Goal: Task Accomplishment & Management: Manage account settings

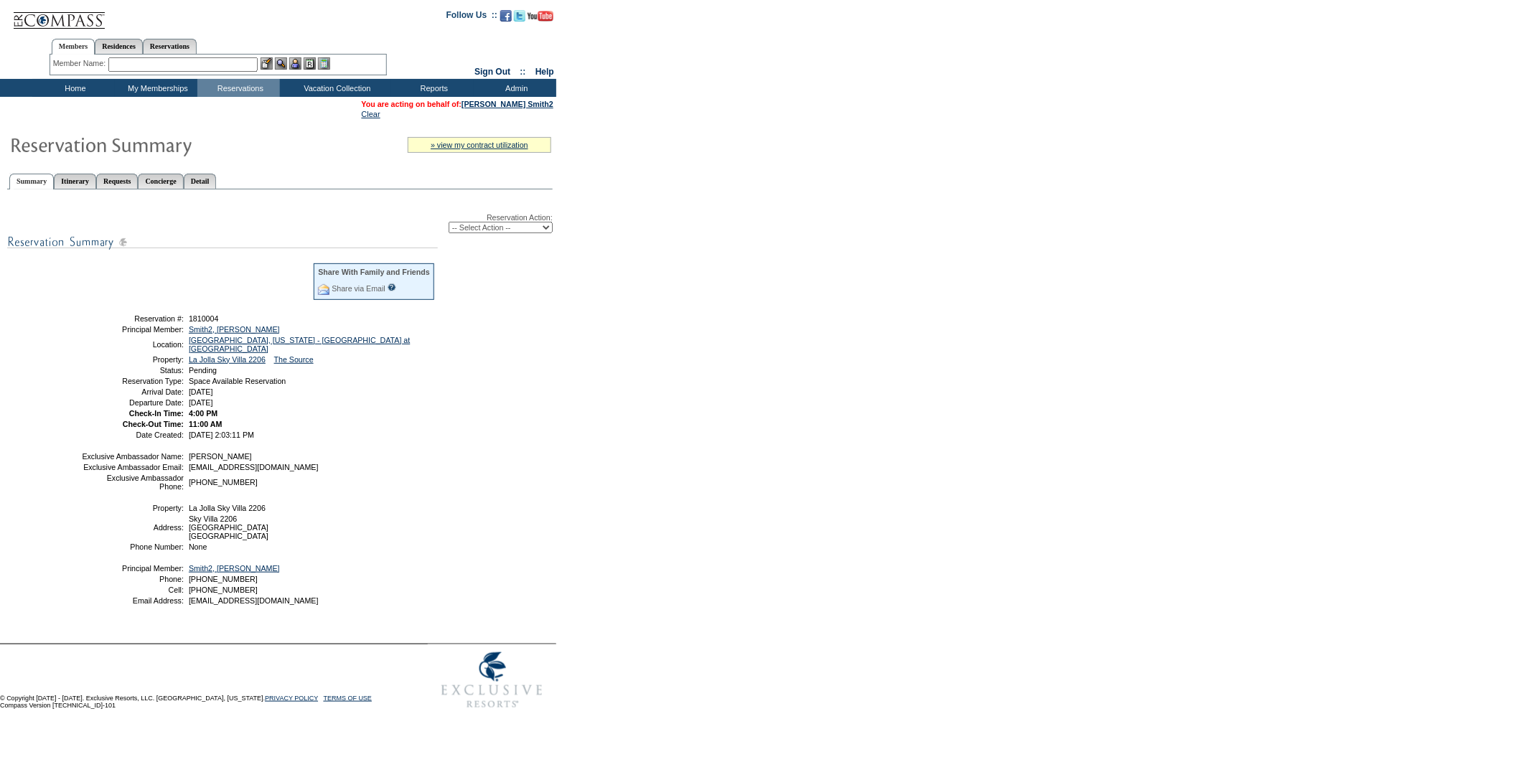
click at [542, 229] on select "-- Select Action -- Modify Reservation Dates Modify Reservation Cost Modify Occ…" at bounding box center [501, 227] width 104 height 11
select select "ConfirmRes"
click at [449, 222] on select "-- Select Action -- Modify Reservation Dates Modify Reservation Cost Modify Occ…" at bounding box center [501, 227] width 104 height 11
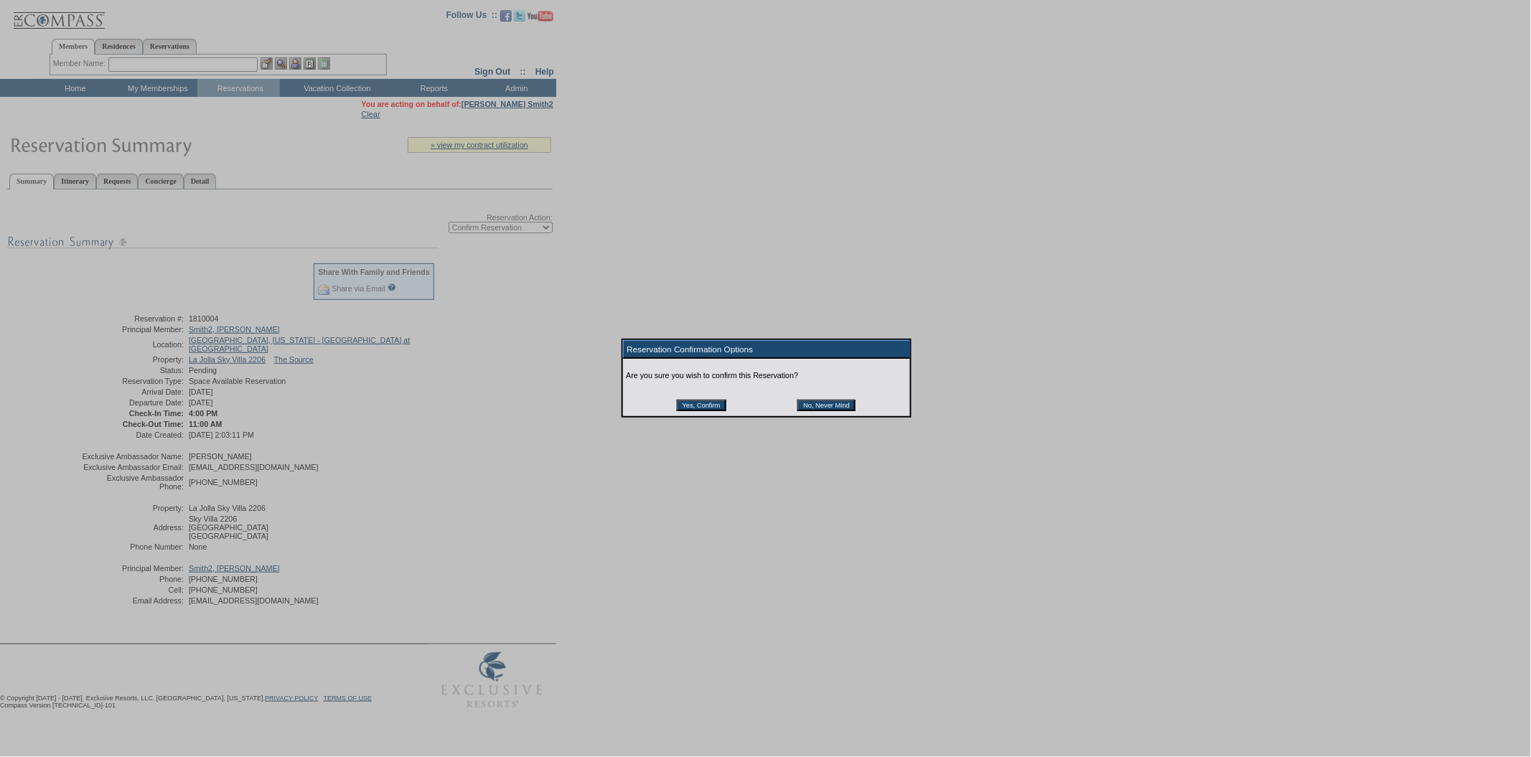
click at [712, 403] on input "Yes, Confirm" at bounding box center [702, 405] width 50 height 11
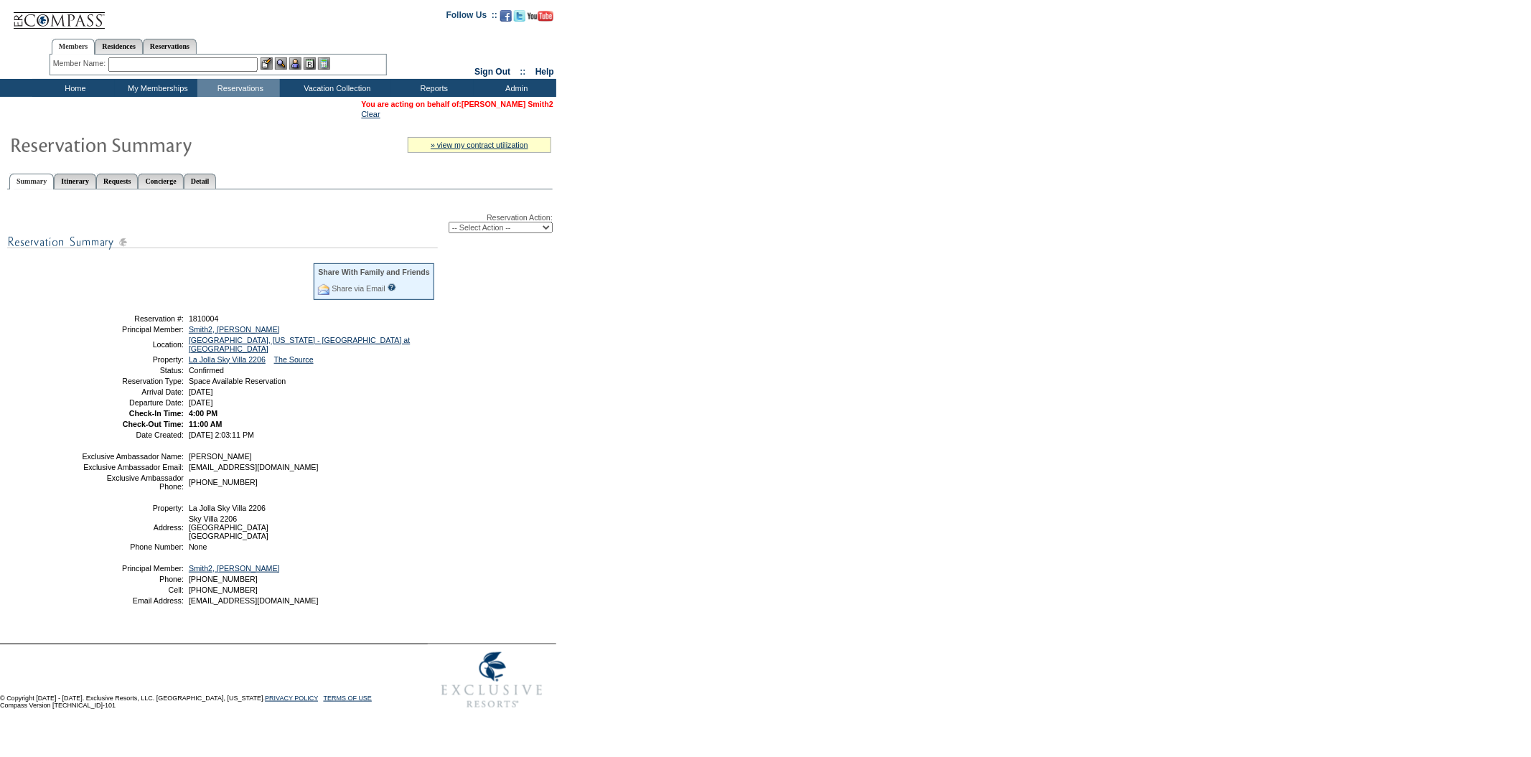
click at [517, 101] on link "[PERSON_NAME] Smith2" at bounding box center [507, 104] width 92 height 9
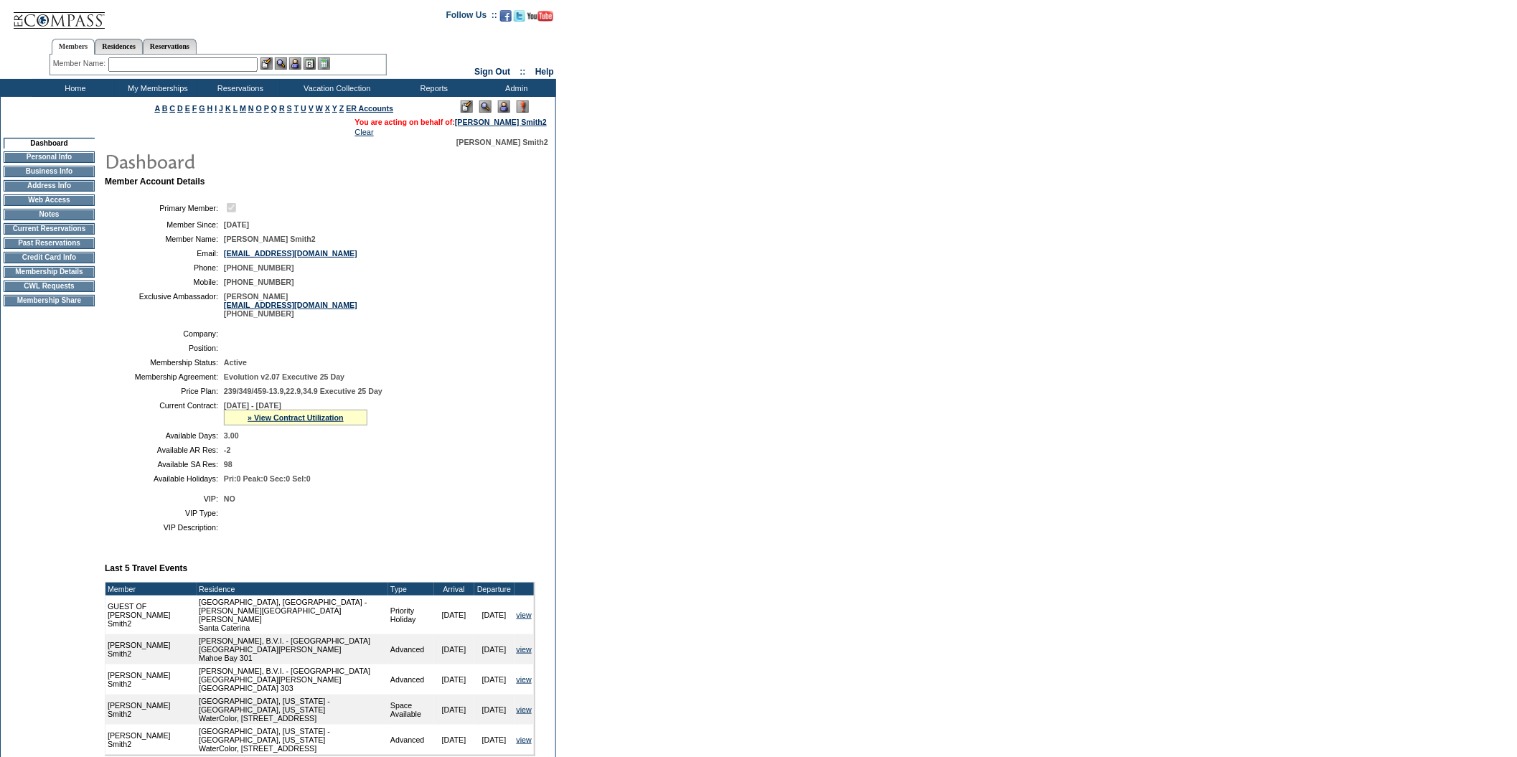
click at [71, 235] on td "Current Reservations" at bounding box center [49, 228] width 91 height 11
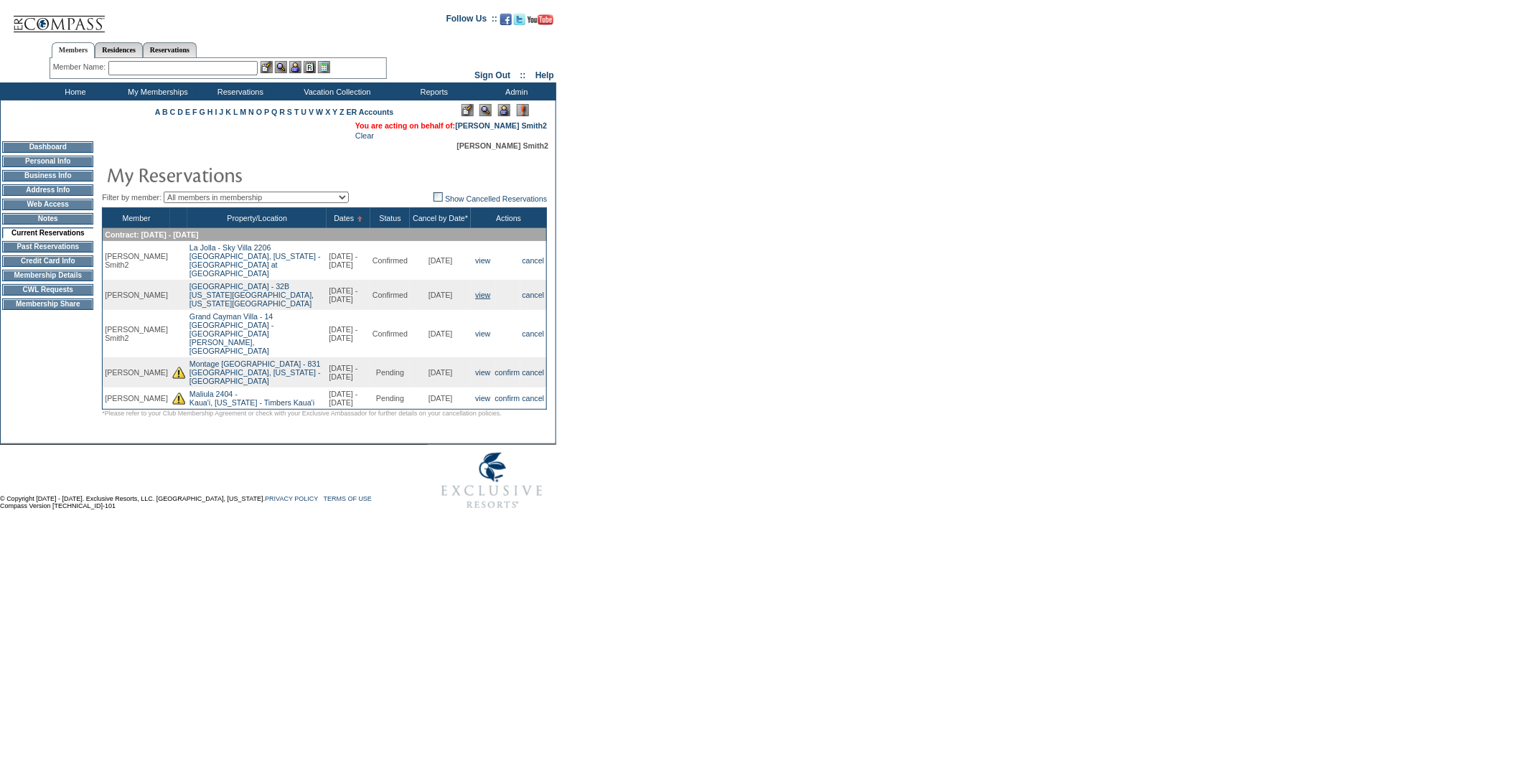
click at [478, 291] on link "view" at bounding box center [482, 295] width 15 height 9
